Goal: Check status

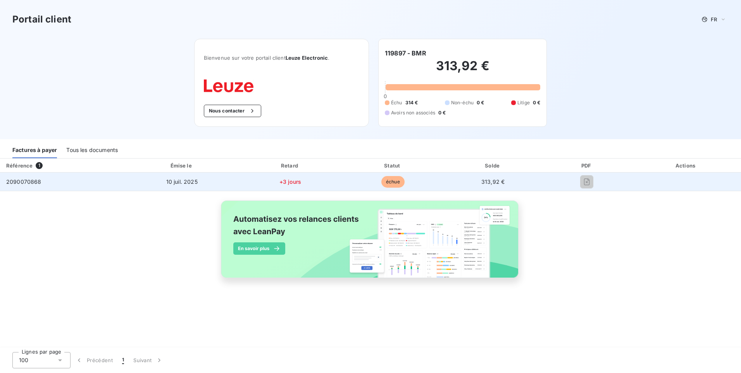
drag, startPoint x: 587, startPoint y: 182, endPoint x: 550, endPoint y: 184, distance: 36.9
click at [550, 184] on div at bounding box center [587, 182] width 76 height 12
click at [505, 184] on td "313,92 €" at bounding box center [493, 181] width 99 height 19
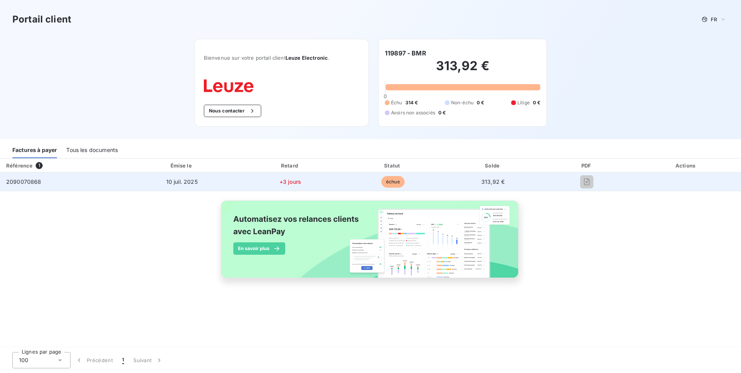
click at [520, 182] on td "313,92 €" at bounding box center [493, 181] width 99 height 19
drag, startPoint x: 520, startPoint y: 181, endPoint x: 500, endPoint y: 178, distance: 20.0
click at [515, 181] on td "313,92 €" at bounding box center [493, 181] width 99 height 19
click at [21, 183] on span "2090070868" at bounding box center [23, 181] width 35 height 7
click at [22, 183] on span "2090070868" at bounding box center [23, 181] width 35 height 7
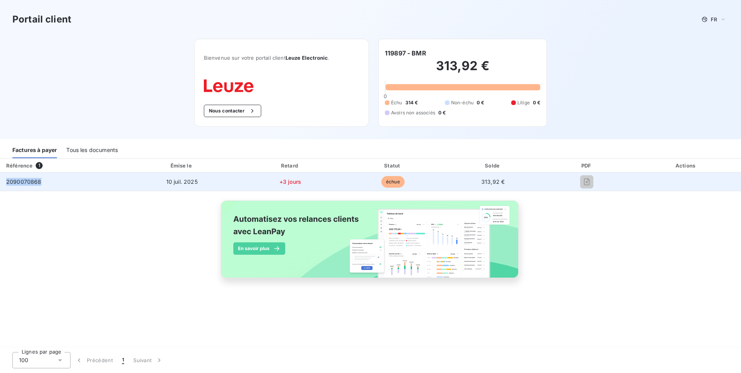
drag, startPoint x: 22, startPoint y: 183, endPoint x: 9, endPoint y: 175, distance: 15.0
click at [6, 178] on td "2090070868" at bounding box center [62, 181] width 125 height 19
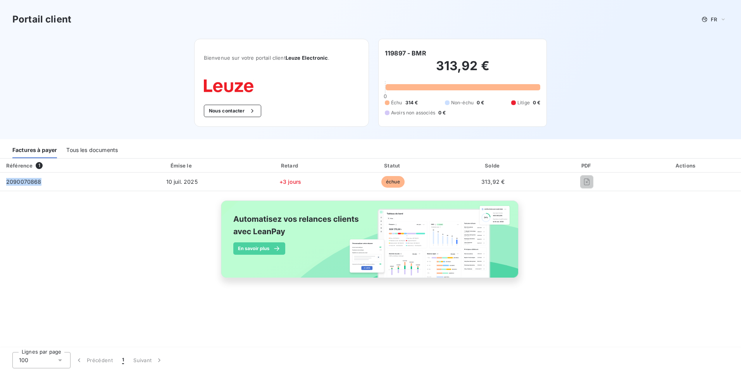
click at [89, 151] on div "Tous les documents" at bounding box center [92, 150] width 52 height 16
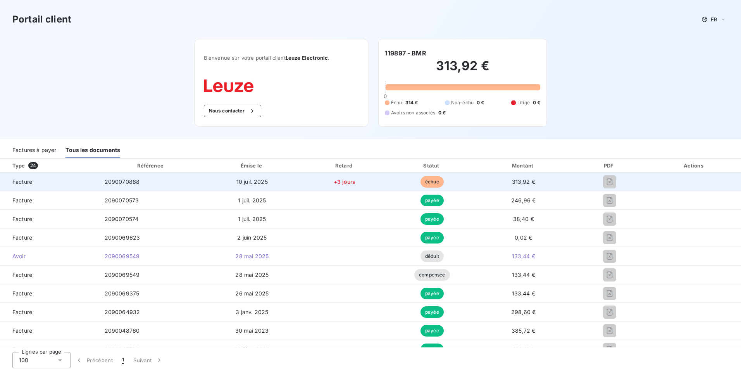
click at [421, 184] on span "échue" at bounding box center [431, 182] width 23 height 12
click at [217, 178] on td "10 juil. 2025" at bounding box center [252, 181] width 96 height 19
click at [340, 182] on span "+3 jours" at bounding box center [345, 181] width 22 height 7
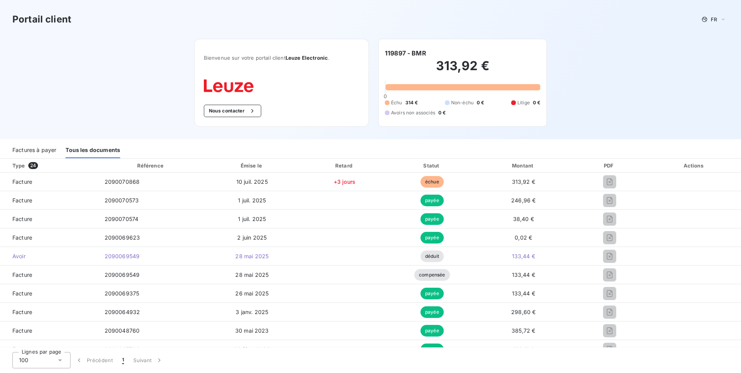
click at [22, 153] on div "Factures à payer" at bounding box center [34, 150] width 44 height 16
